Goal: Task Accomplishment & Management: Use online tool/utility

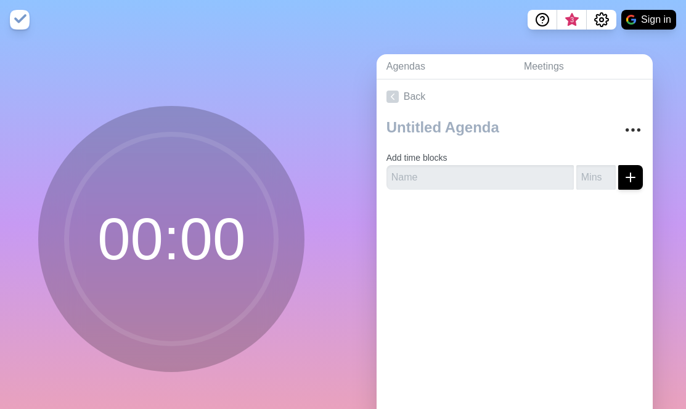
click at [429, 182] on input "text" at bounding box center [479, 177] width 187 height 25
type input "UNESCO Budget"
click at [576, 174] on input "number" at bounding box center [595, 177] width 39 height 25
type input "10"
click at [618, 165] on button "submit" at bounding box center [630, 177] width 25 height 25
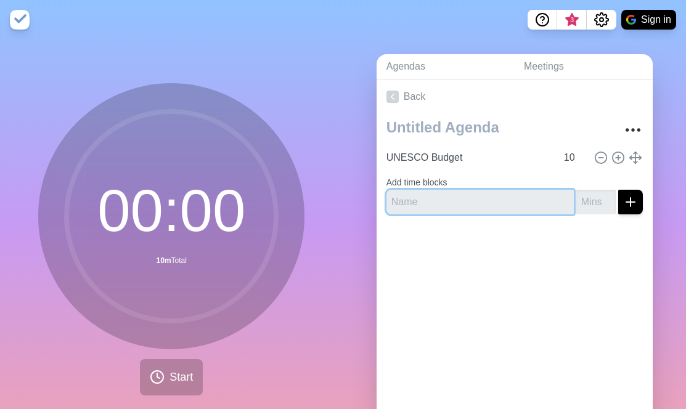
click at [468, 204] on input "text" at bounding box center [479, 202] width 187 height 25
type input "Upcoming Events"
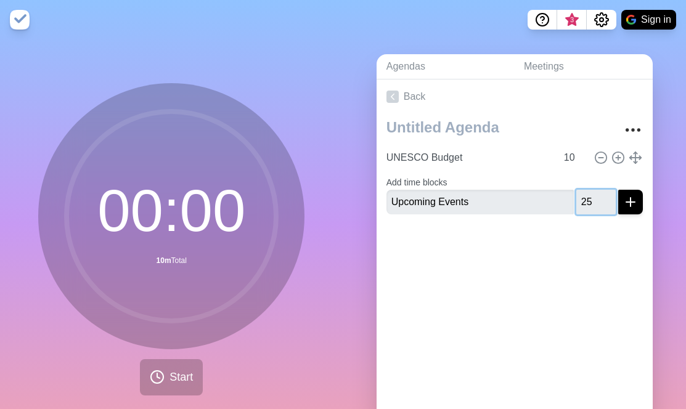
type input "25"
click at [618, 190] on button "submit" at bounding box center [630, 202] width 25 height 25
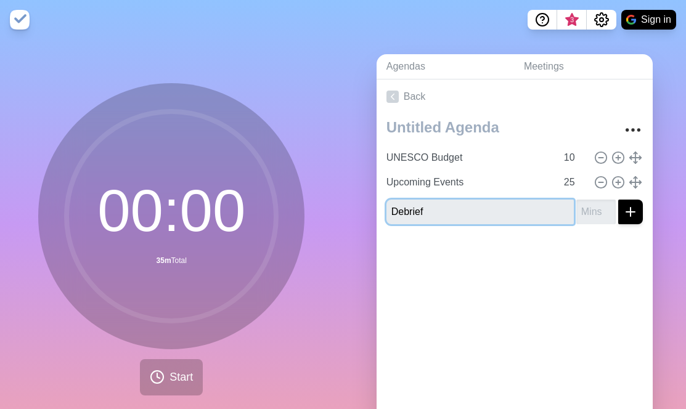
type input "Debrief"
type input "10"
click at [618, 200] on button "submit" at bounding box center [630, 212] width 25 height 25
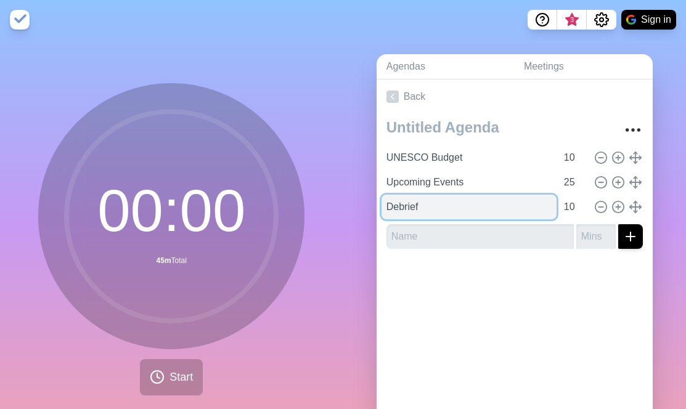
click at [429, 205] on input "Debrief" at bounding box center [468, 207] width 175 height 25
type input "Debrief Powerpoints"
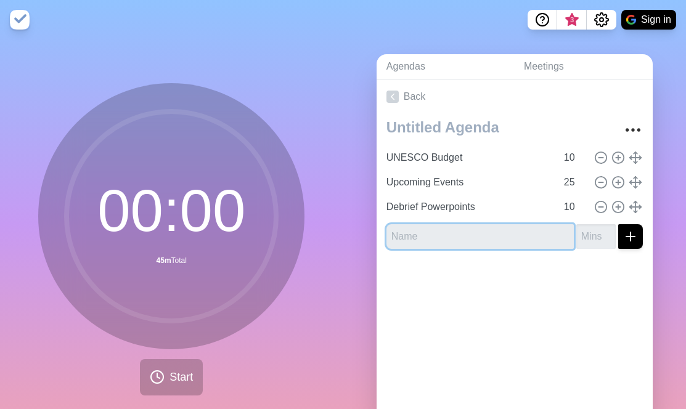
click at [426, 241] on input "text" at bounding box center [479, 236] width 187 height 25
click at [426, 241] on input "Interest" at bounding box center [479, 236] width 187 height 25
type input "Interest Form"
